Goal: Task Accomplishment & Management: Use online tool/utility

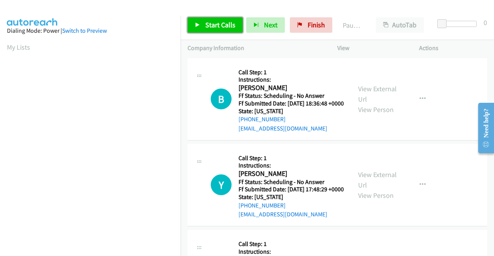
click at [198, 23] on icon at bounding box center [197, 25] width 5 height 5
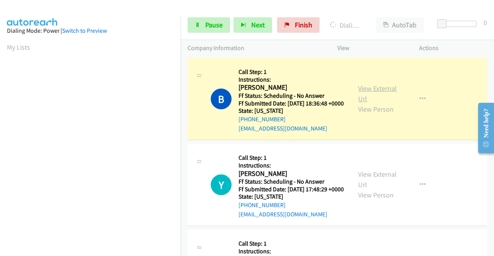
click at [372, 91] on link "View External Url" at bounding box center [377, 93] width 39 height 19
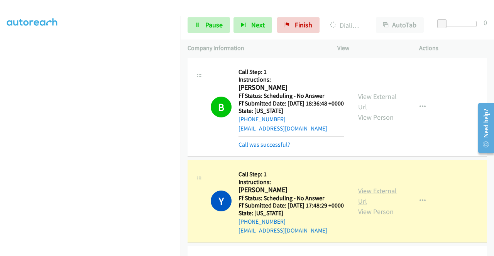
click at [381, 201] on link "View External Url" at bounding box center [377, 196] width 39 height 19
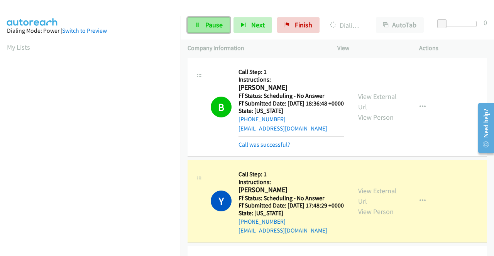
click at [212, 26] on span "Pause" at bounding box center [213, 24] width 17 height 9
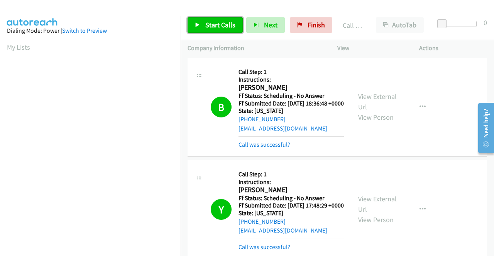
click at [219, 19] on link "Start Calls" at bounding box center [214, 24] width 55 height 15
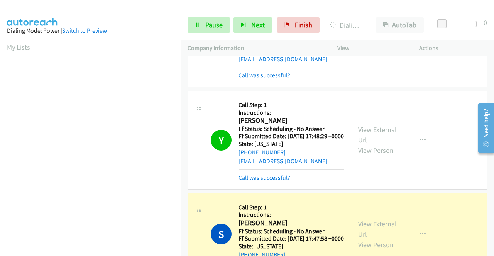
scroll to position [116, 0]
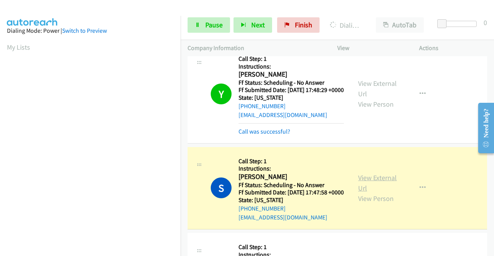
click at [366, 193] on link "View External Url" at bounding box center [377, 183] width 39 height 19
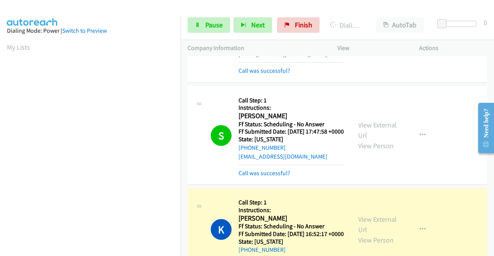
scroll to position [231, 0]
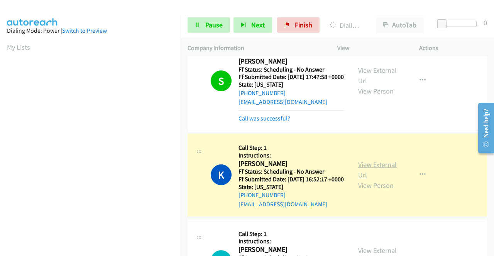
click at [363, 180] on link "View External Url" at bounding box center [377, 169] width 39 height 19
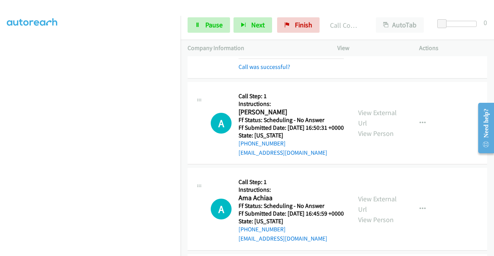
scroll to position [0, 0]
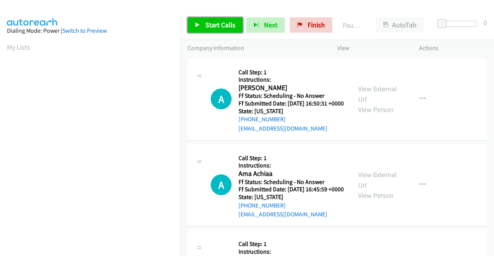
click at [214, 25] on span "Start Calls" at bounding box center [220, 24] width 30 height 9
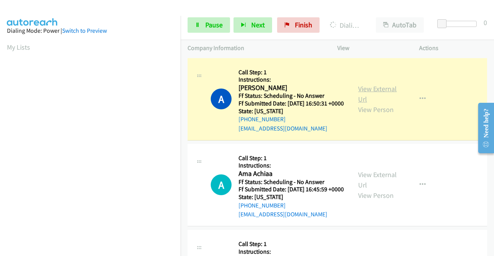
click at [365, 95] on link "View External Url" at bounding box center [377, 93] width 39 height 19
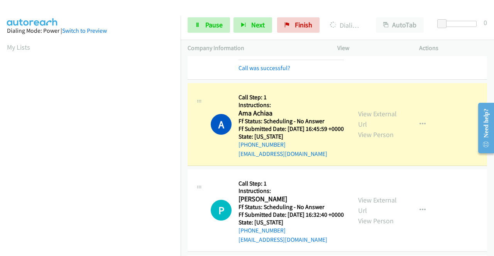
scroll to position [176, 0]
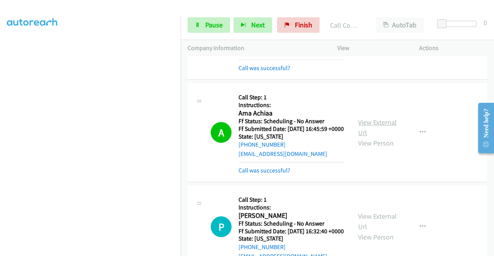
click at [372, 133] on link "View External Url" at bounding box center [377, 127] width 39 height 19
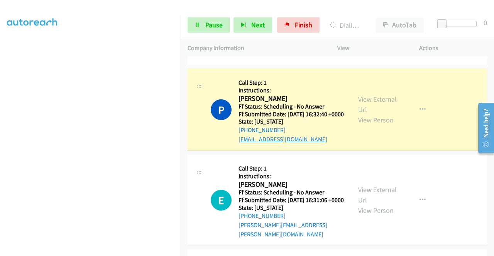
scroll to position [231, 0]
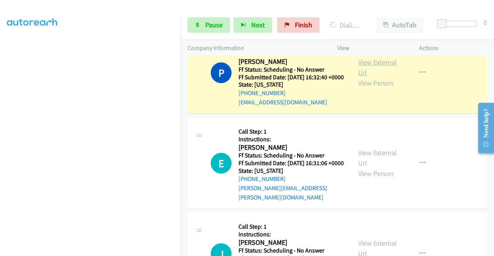
click at [367, 77] on link "View External Url" at bounding box center [377, 67] width 39 height 19
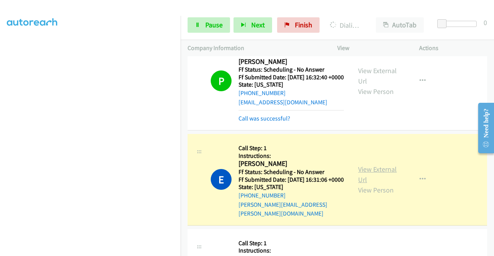
click at [377, 184] on link "View External Url" at bounding box center [377, 174] width 39 height 19
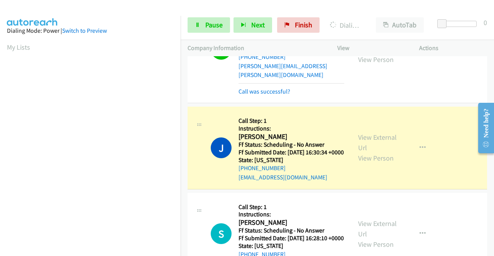
scroll to position [386, 0]
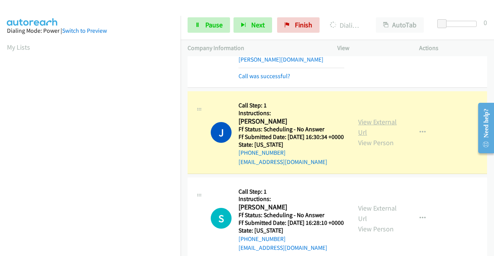
click at [364, 137] on link "View External Url" at bounding box center [377, 127] width 39 height 19
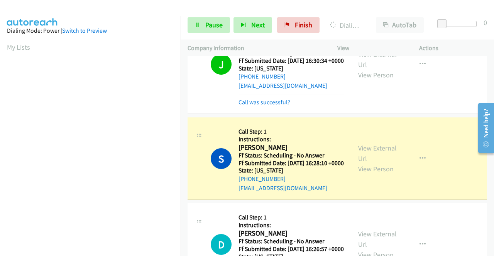
scroll to position [463, 0]
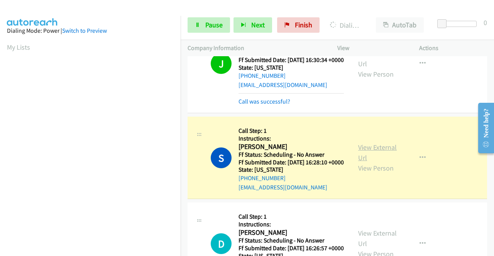
click at [363, 162] on link "View External Url" at bounding box center [377, 152] width 39 height 19
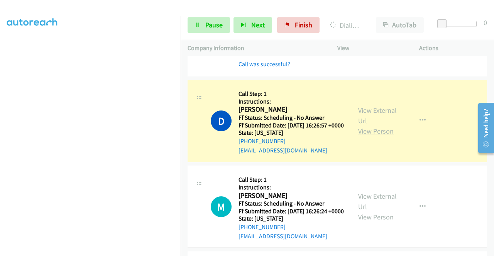
scroll to position [617, 0]
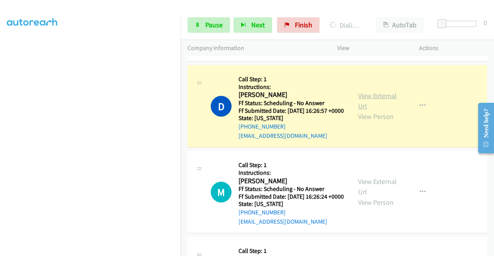
click at [370, 111] on link "View External Url" at bounding box center [377, 100] width 39 height 19
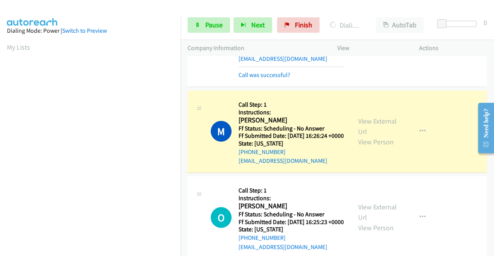
scroll to position [176, 0]
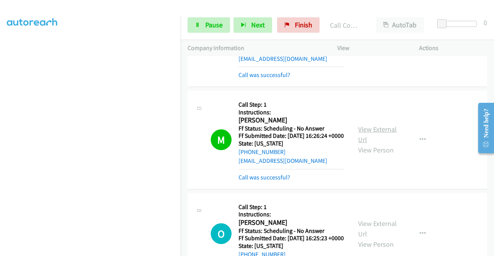
click at [361, 144] on link "View External Url" at bounding box center [377, 134] width 39 height 19
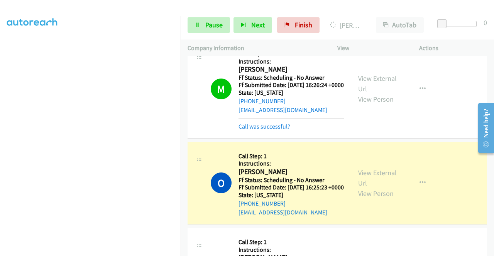
scroll to position [810, 0]
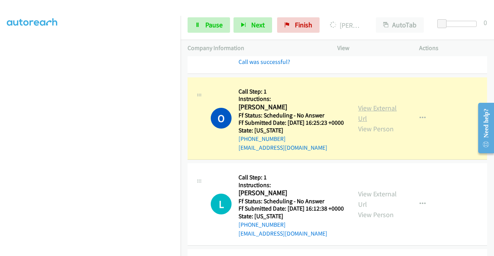
click at [367, 123] on link "View External Url" at bounding box center [377, 113] width 39 height 19
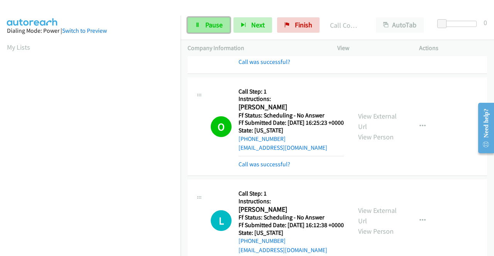
click at [196, 28] on link "Pause" at bounding box center [208, 24] width 42 height 15
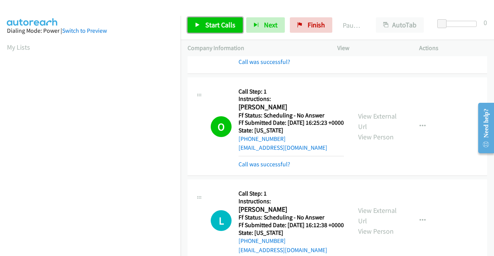
click at [207, 31] on link "Start Calls" at bounding box center [214, 24] width 55 height 15
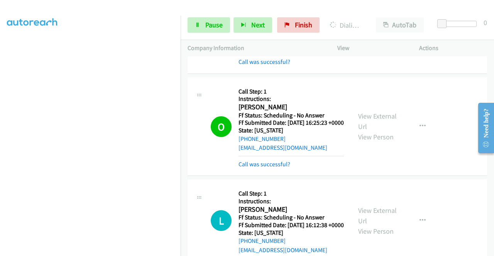
scroll to position [99, 0]
drag, startPoint x: 207, startPoint y: 23, endPoint x: 199, endPoint y: 27, distance: 8.8
click at [207, 23] on span "Pause" at bounding box center [213, 24] width 17 height 9
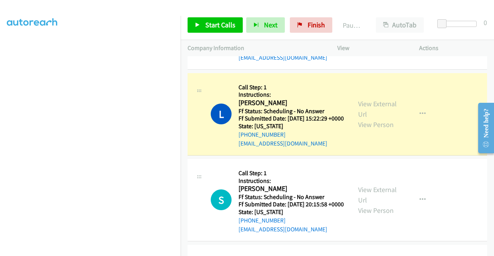
scroll to position [964, 0]
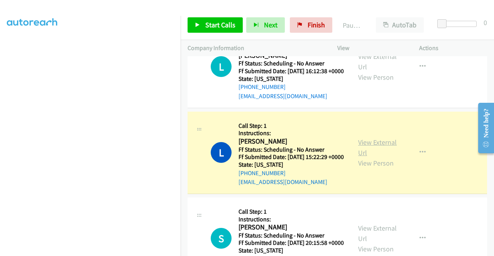
click at [372, 157] on link "View External Url" at bounding box center [377, 147] width 39 height 19
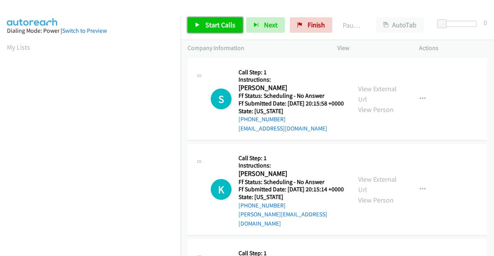
click at [204, 28] on link "Start Calls" at bounding box center [214, 24] width 55 height 15
click at [214, 24] on span "Start Calls" at bounding box center [220, 24] width 30 height 9
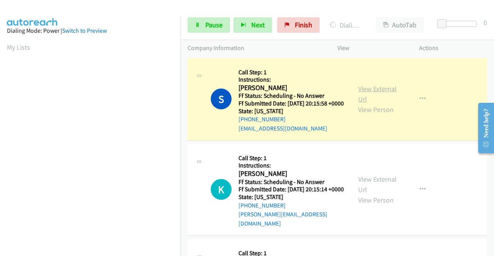
click at [382, 92] on link "View External Url" at bounding box center [377, 93] width 39 height 19
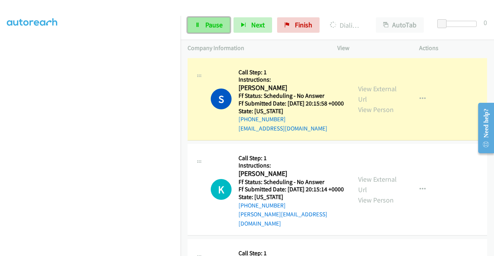
click at [211, 23] on span "Pause" at bounding box center [213, 24] width 17 height 9
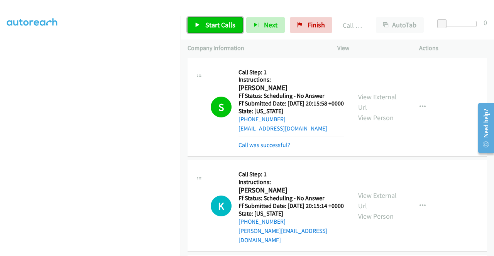
click at [202, 28] on link "Start Calls" at bounding box center [214, 24] width 55 height 15
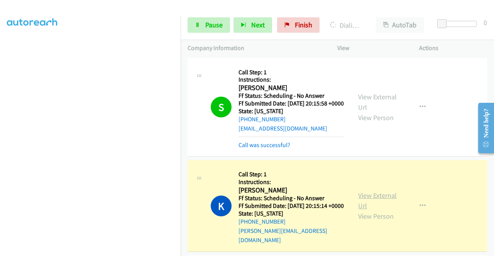
click at [361, 204] on link "View External Url" at bounding box center [377, 200] width 39 height 19
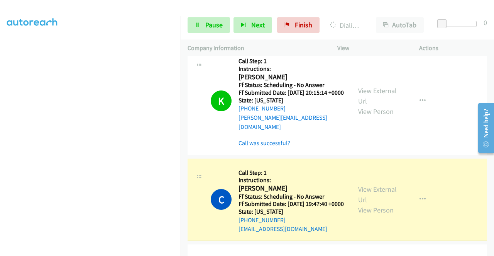
scroll to position [154, 0]
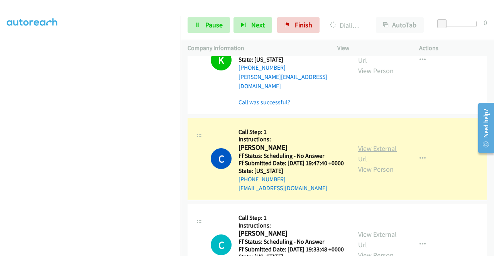
click at [360, 157] on link "View External Url" at bounding box center [377, 153] width 39 height 19
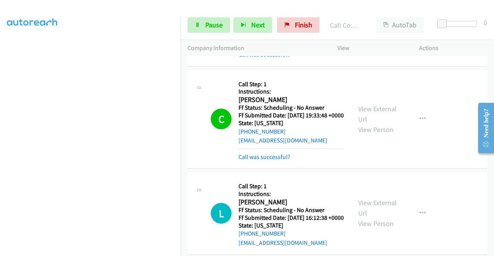
scroll to position [347, 0]
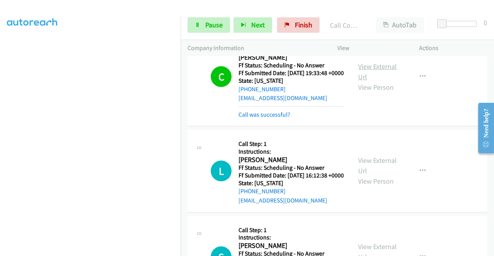
click at [371, 85] on div "View External Url View Person View External Url Email Schedule/Manage Callback …" at bounding box center [395, 77] width 89 height 85
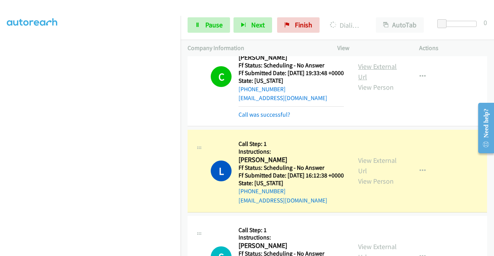
click at [365, 81] on link "View External Url" at bounding box center [377, 71] width 39 height 19
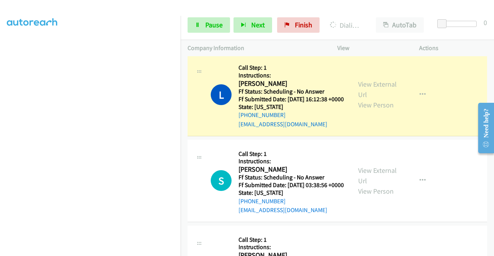
scroll to position [424, 0]
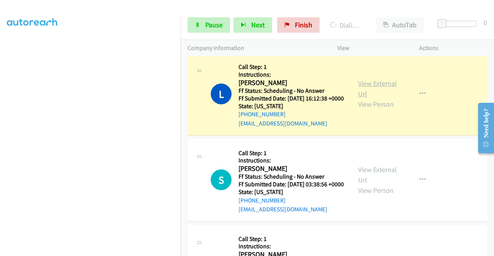
click at [369, 98] on link "View External Url" at bounding box center [377, 88] width 39 height 19
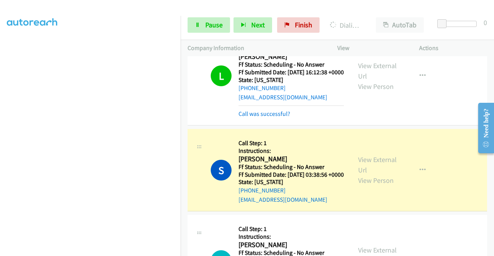
scroll to position [463, 0]
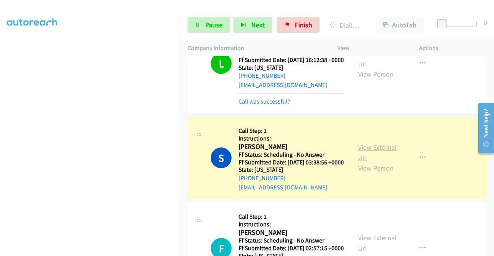
click at [362, 162] on link "View External Url" at bounding box center [377, 152] width 39 height 19
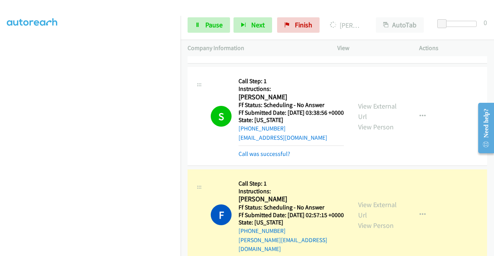
scroll to position [578, 0]
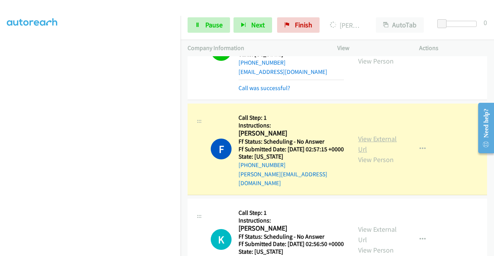
click at [361, 154] on link "View External Url" at bounding box center [377, 144] width 39 height 19
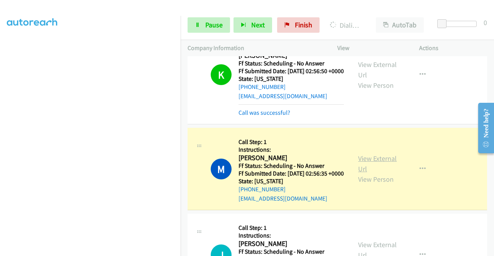
scroll to position [771, 0]
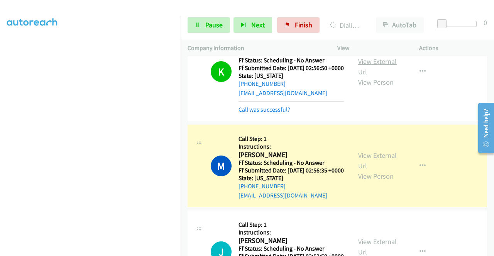
click at [373, 76] on link "View External Url" at bounding box center [377, 66] width 39 height 19
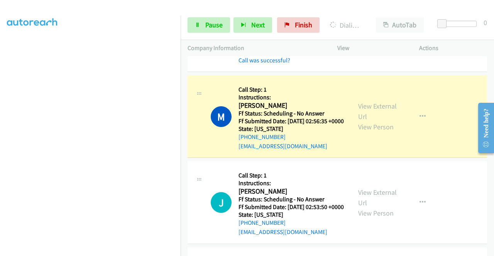
scroll to position [887, 0]
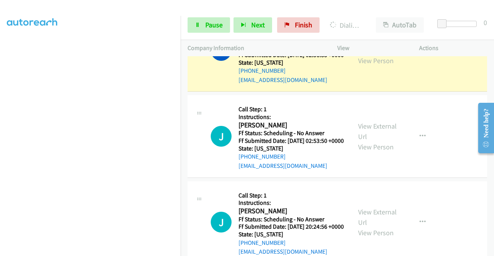
click at [380, 55] on link "View External Url" at bounding box center [377, 44] width 39 height 19
click at [212, 28] on span "Pause" at bounding box center [213, 24] width 17 height 9
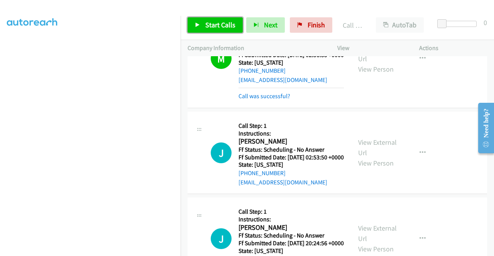
drag, startPoint x: 200, startPoint y: 20, endPoint x: 198, endPoint y: 58, distance: 37.8
click at [200, 20] on link "Start Calls" at bounding box center [214, 24] width 55 height 15
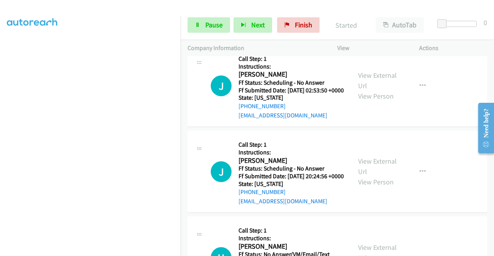
scroll to position [964, 0]
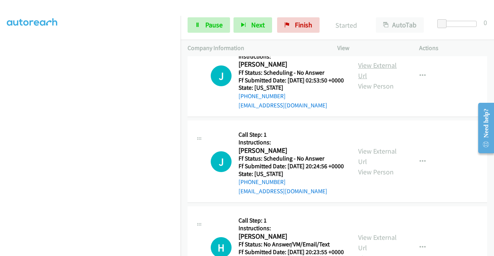
click at [369, 80] on link "View External Url" at bounding box center [377, 70] width 39 height 19
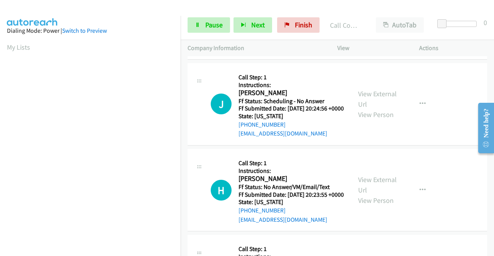
scroll to position [1041, 0]
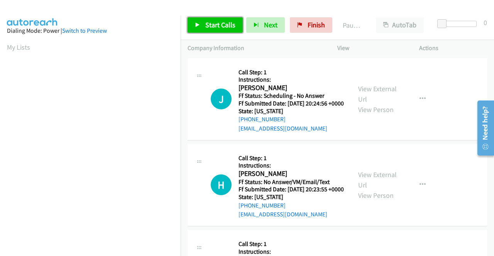
click at [204, 20] on link "Start Calls" at bounding box center [214, 24] width 55 height 15
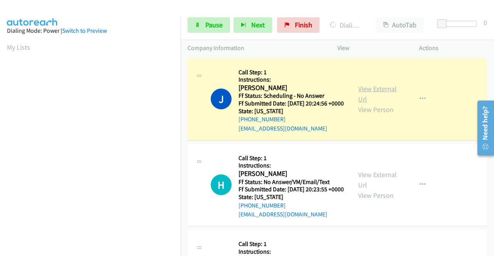
click at [374, 94] on link "View External Url" at bounding box center [377, 93] width 39 height 19
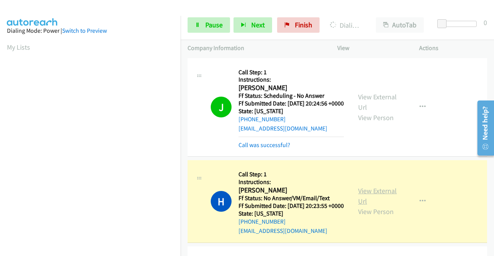
click at [363, 202] on link "View External Url" at bounding box center [377, 196] width 39 height 19
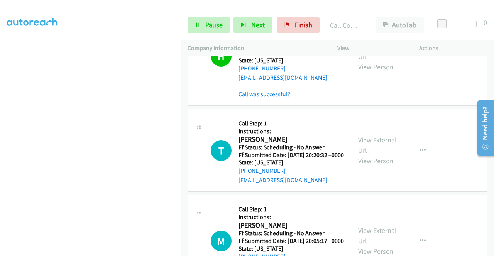
scroll to position [154, 0]
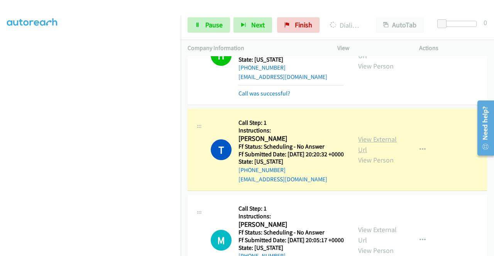
click at [375, 154] on link "View External Url" at bounding box center [377, 144] width 39 height 19
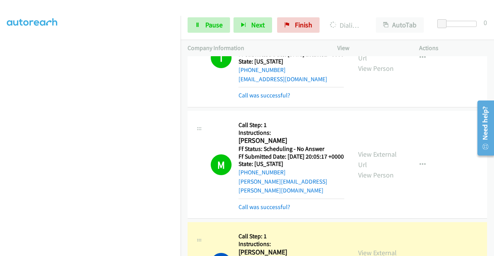
scroll to position [270, 0]
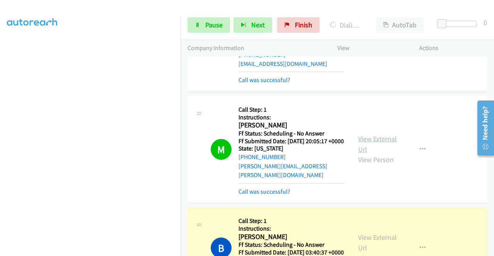
click at [375, 154] on link "View External Url" at bounding box center [377, 144] width 39 height 19
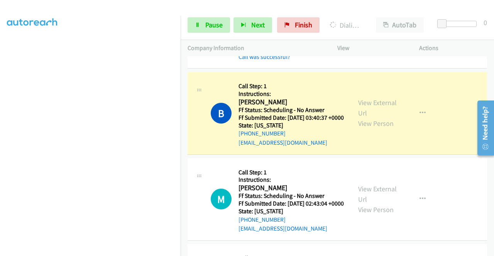
scroll to position [424, 0]
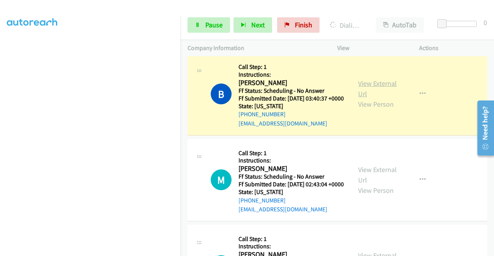
click at [365, 98] on link "View External Url" at bounding box center [377, 88] width 39 height 19
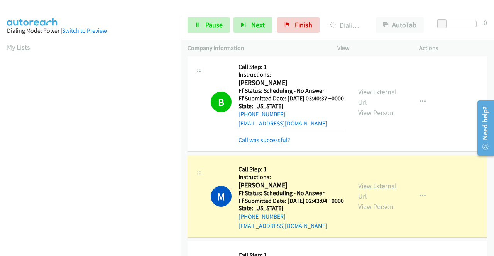
click at [377, 201] on link "View External Url" at bounding box center [377, 191] width 39 height 19
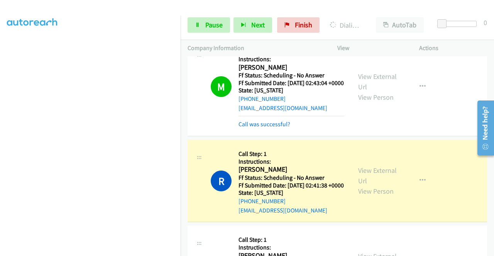
scroll to position [578, 0]
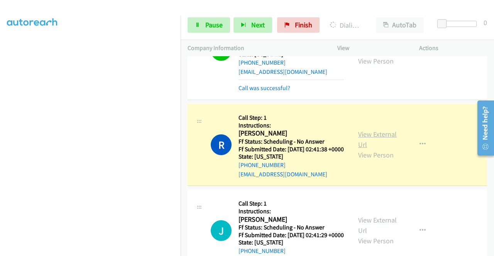
click at [378, 149] on link "View External Url" at bounding box center [377, 139] width 39 height 19
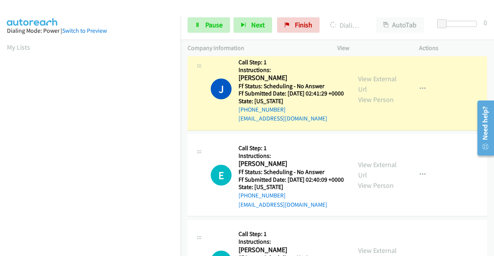
scroll to position [771, 0]
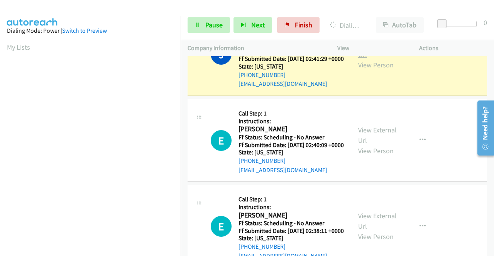
click at [372, 59] on link "View External Url" at bounding box center [377, 49] width 39 height 19
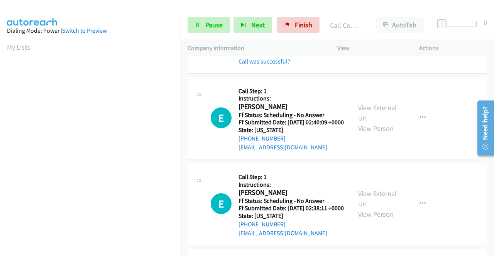
scroll to position [848, 0]
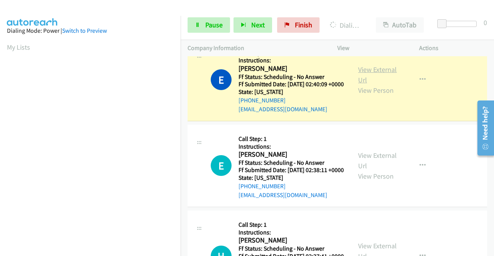
click at [367, 84] on link "View External Url" at bounding box center [377, 74] width 39 height 19
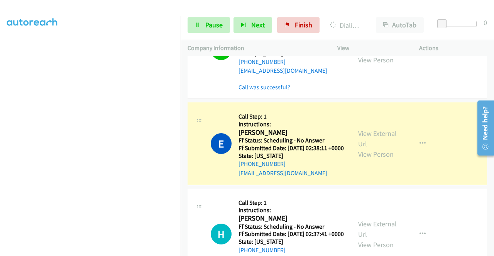
scroll to position [0, 0]
click at [358, 148] on link "View External Url" at bounding box center [377, 138] width 39 height 19
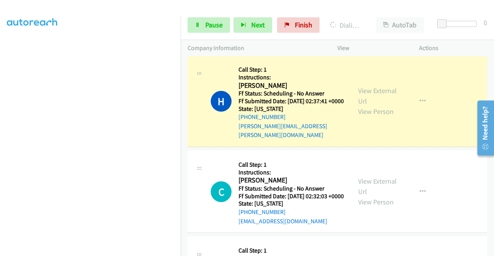
scroll to position [1041, 0]
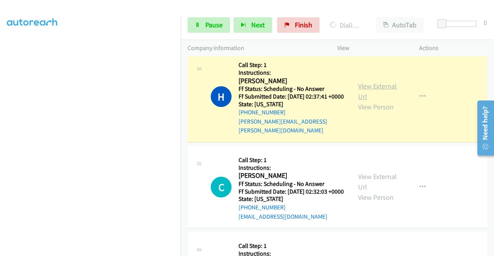
click at [367, 101] on link "View External Url" at bounding box center [377, 91] width 39 height 19
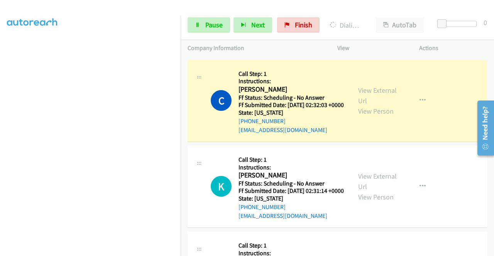
scroll to position [1157, 0]
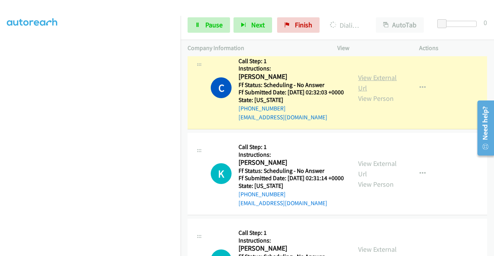
click at [374, 93] on link "View External Url" at bounding box center [377, 82] width 39 height 19
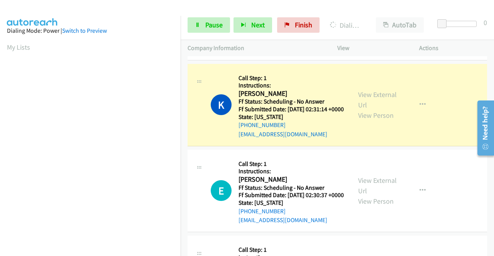
scroll to position [1311, 0]
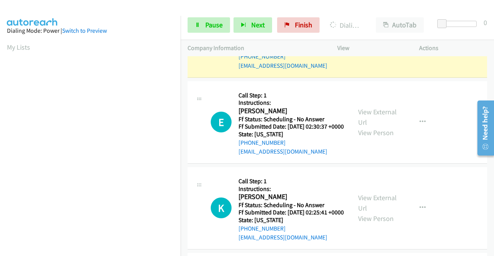
click at [358, 41] on link "View External Url" at bounding box center [377, 31] width 39 height 19
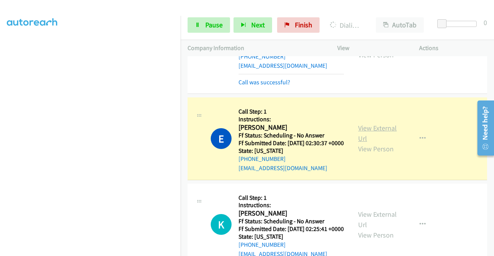
click at [376, 143] on link "View External Url" at bounding box center [377, 133] width 39 height 19
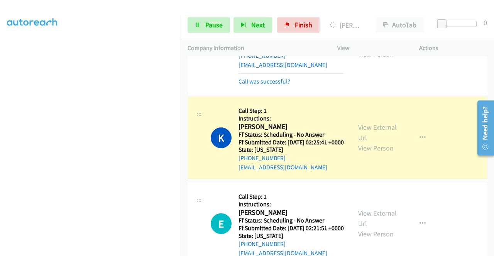
scroll to position [1427, 0]
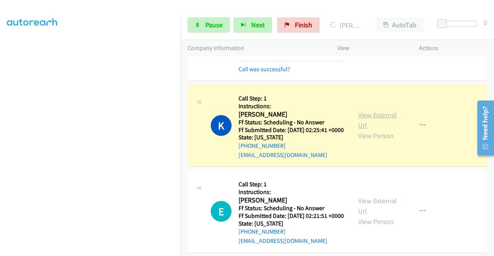
click at [374, 130] on link "View External Url" at bounding box center [377, 120] width 39 height 19
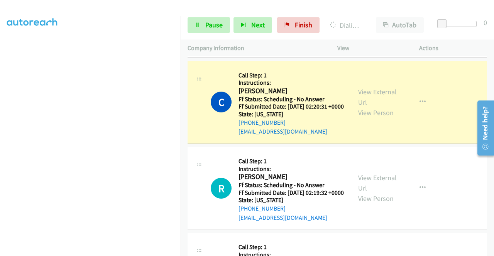
scroll to position [1658, 0]
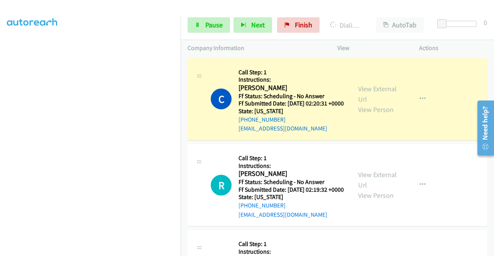
click at [379, 9] on link "View External Url" at bounding box center [377, -1] width 39 height 19
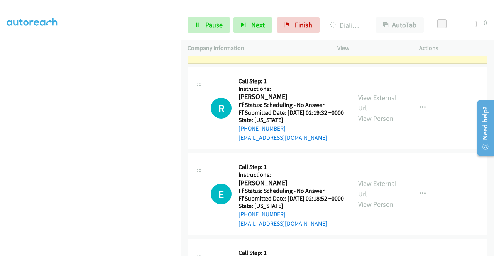
click at [359, 27] on link "View External Url" at bounding box center [377, 16] width 39 height 19
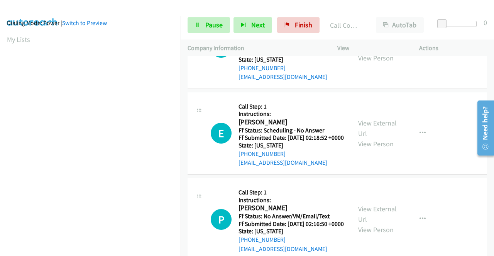
scroll to position [0, 6]
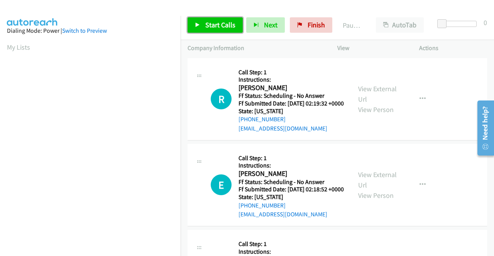
click at [210, 30] on link "Start Calls" at bounding box center [214, 24] width 55 height 15
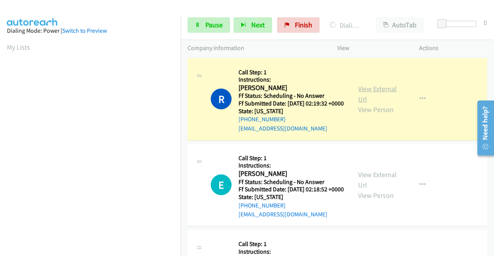
click at [381, 94] on link "View External Url" at bounding box center [377, 93] width 39 height 19
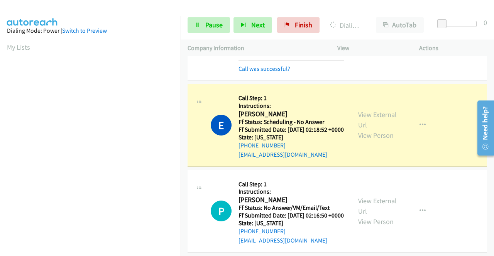
scroll to position [77, 0]
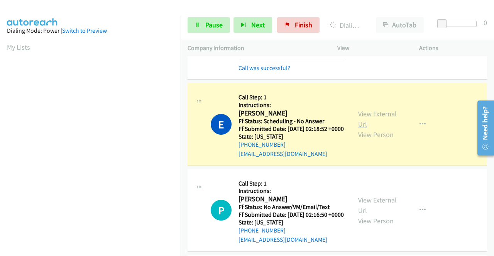
click at [361, 125] on link "View External Url" at bounding box center [377, 119] width 39 height 19
click at [193, 28] on link "Pause" at bounding box center [208, 24] width 42 height 15
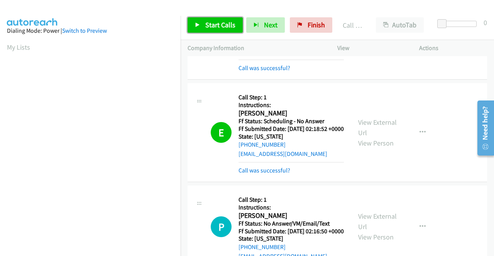
click at [221, 20] on span "Start Calls" at bounding box center [220, 24] width 30 height 9
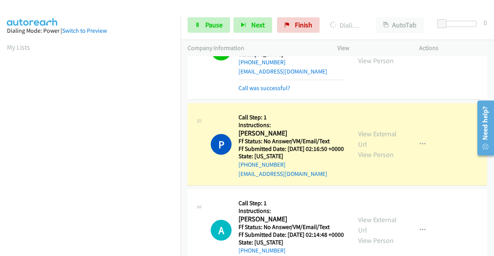
scroll to position [193, 0]
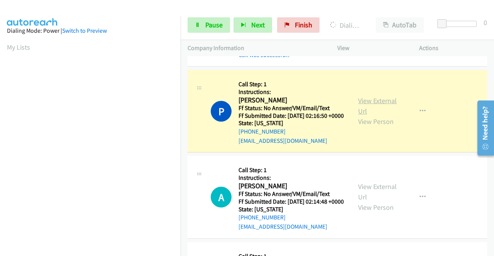
click at [374, 116] on link "View External Url" at bounding box center [377, 105] width 39 height 19
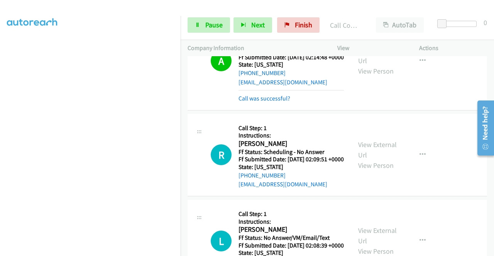
scroll to position [424, 0]
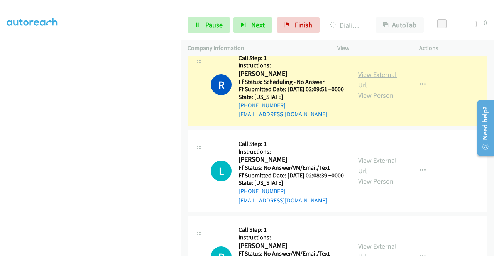
click at [366, 89] on link "View External Url" at bounding box center [377, 79] width 39 height 19
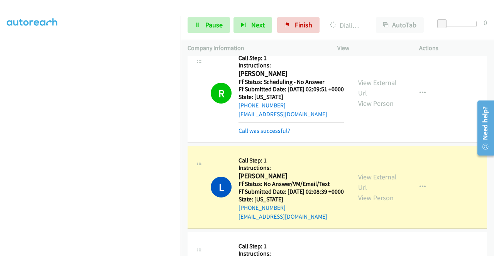
scroll to position [501, 0]
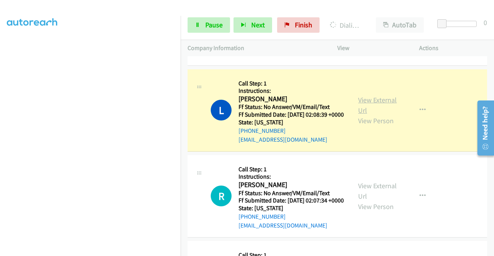
click at [377, 115] on link "View External Url" at bounding box center [377, 105] width 39 height 19
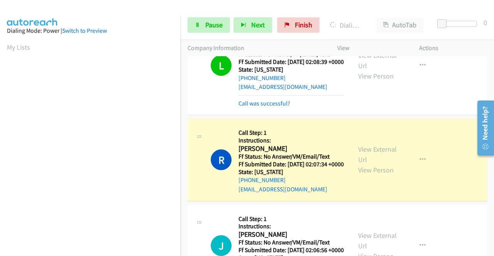
scroll to position [617, 0]
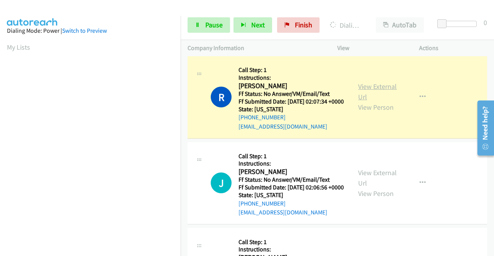
click at [368, 101] on link "View External Url" at bounding box center [377, 91] width 39 height 19
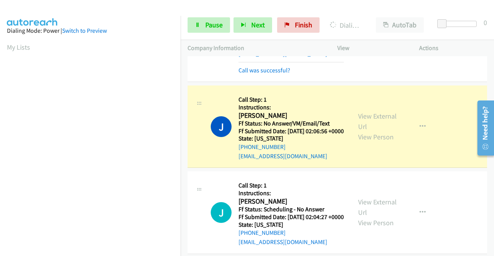
scroll to position [733, 0]
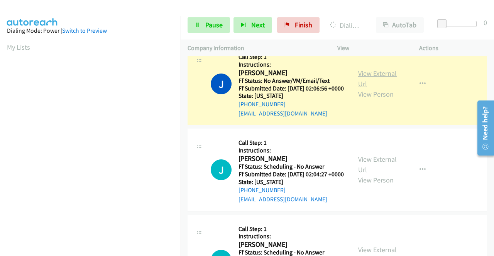
click at [376, 88] on link "View External Url" at bounding box center [377, 78] width 39 height 19
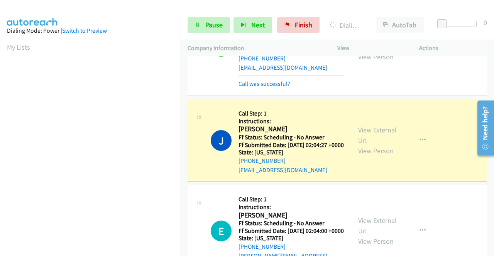
scroll to position [848, 0]
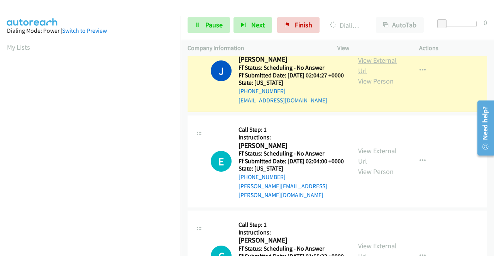
click at [361, 75] on link "View External Url" at bounding box center [377, 65] width 39 height 19
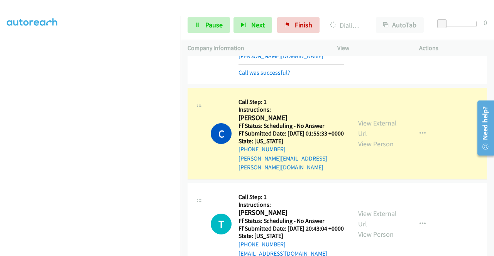
scroll to position [1041, 0]
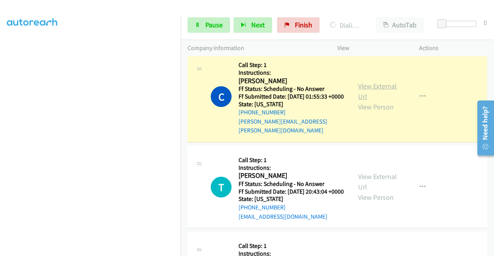
click at [358, 101] on link "View External Url" at bounding box center [377, 91] width 39 height 19
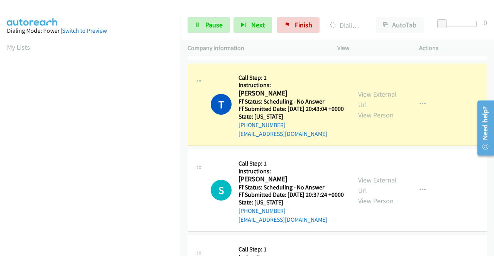
scroll to position [1157, 0]
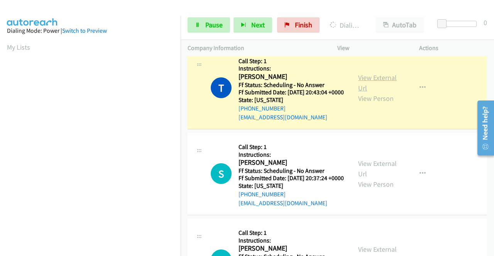
click at [379, 93] on link "View External Url" at bounding box center [377, 82] width 39 height 19
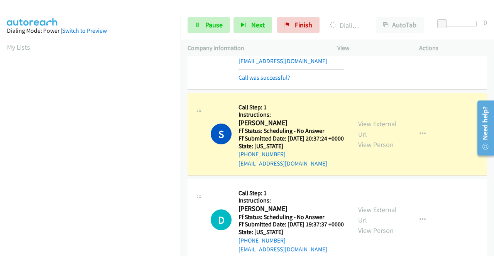
scroll to position [1273, 0]
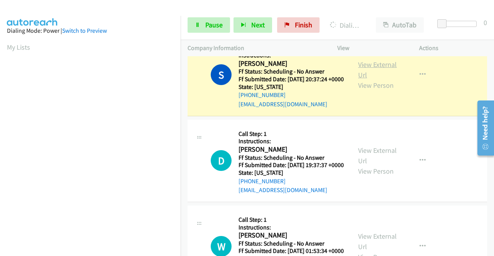
click at [363, 79] on link "View External Url" at bounding box center [377, 69] width 39 height 19
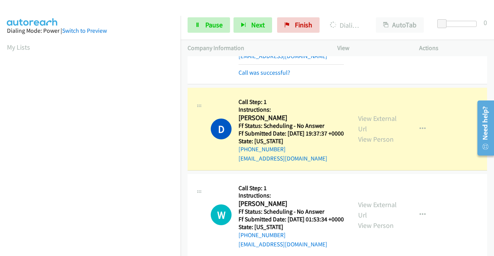
scroll to position [1388, 0]
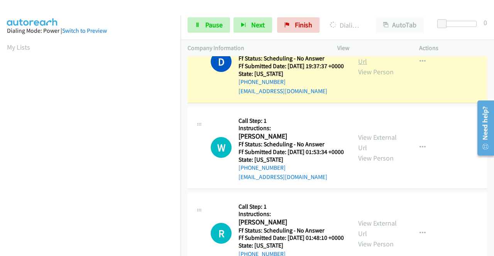
click at [376, 66] on link "View External Url" at bounding box center [377, 56] width 39 height 19
click at [197, 26] on icon at bounding box center [197, 25] width 5 height 5
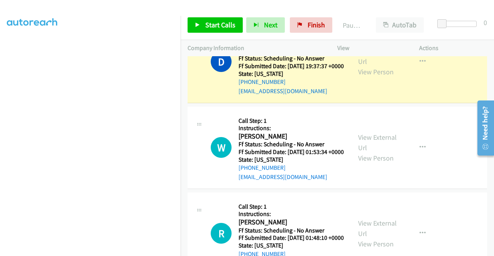
scroll to position [176, 0]
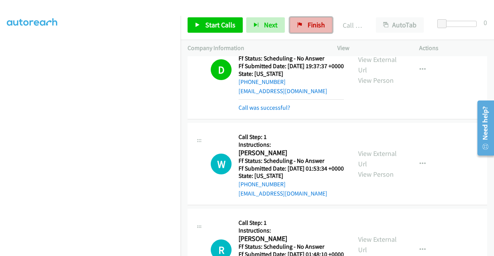
drag, startPoint x: 303, startPoint y: 20, endPoint x: 280, endPoint y: 35, distance: 27.9
click at [303, 19] on link "Finish" at bounding box center [311, 24] width 42 height 15
